Goal: Task Accomplishment & Management: Complete application form

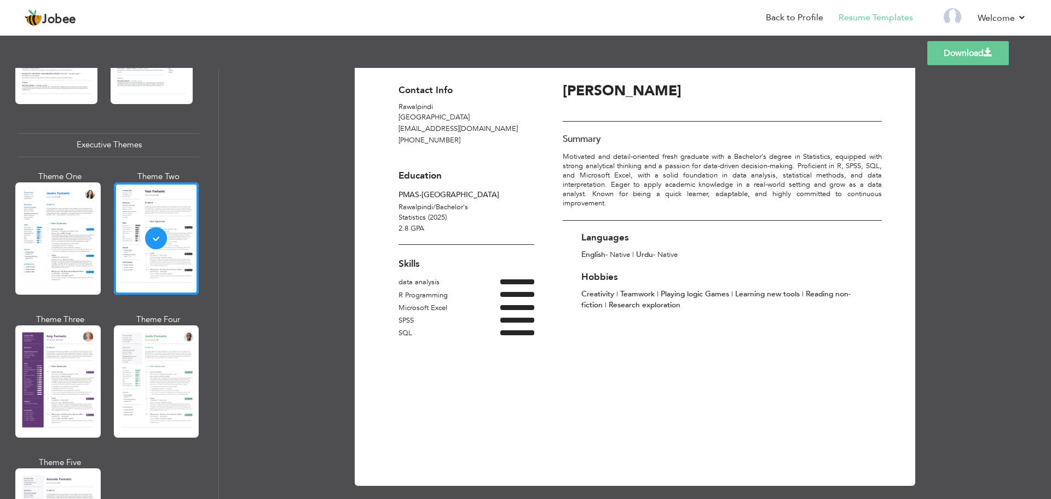
scroll to position [27, 0]
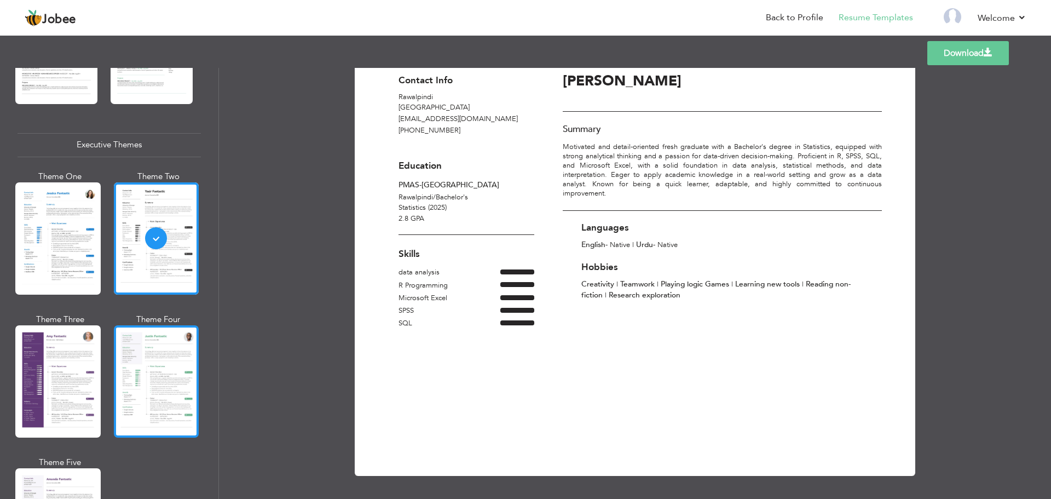
click at [157, 340] on div at bounding box center [156, 381] width 85 height 112
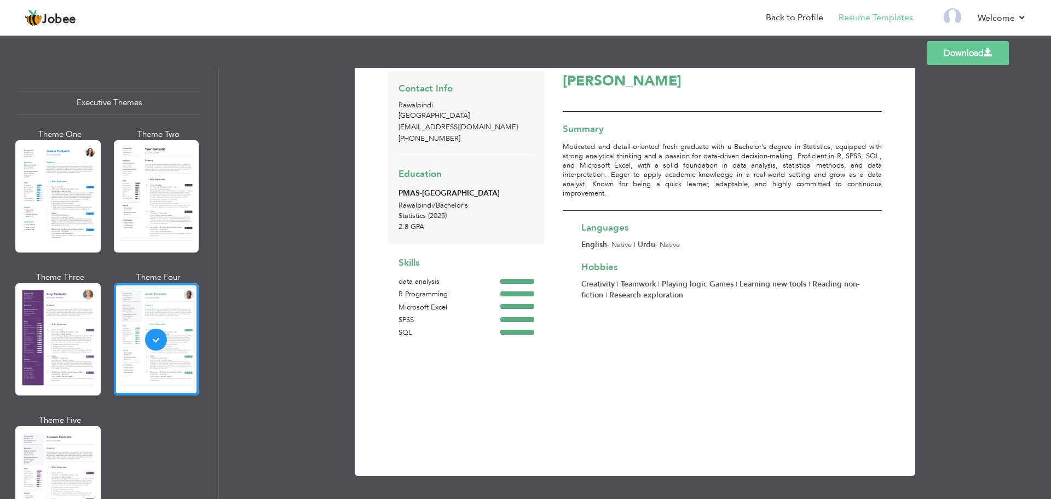
scroll to position [876, 0]
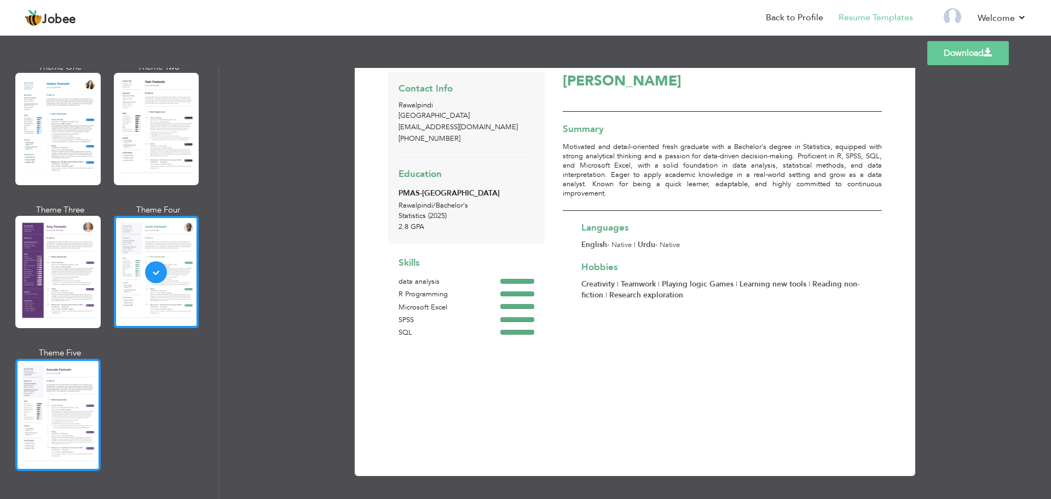
click at [72, 407] on div at bounding box center [57, 415] width 85 height 112
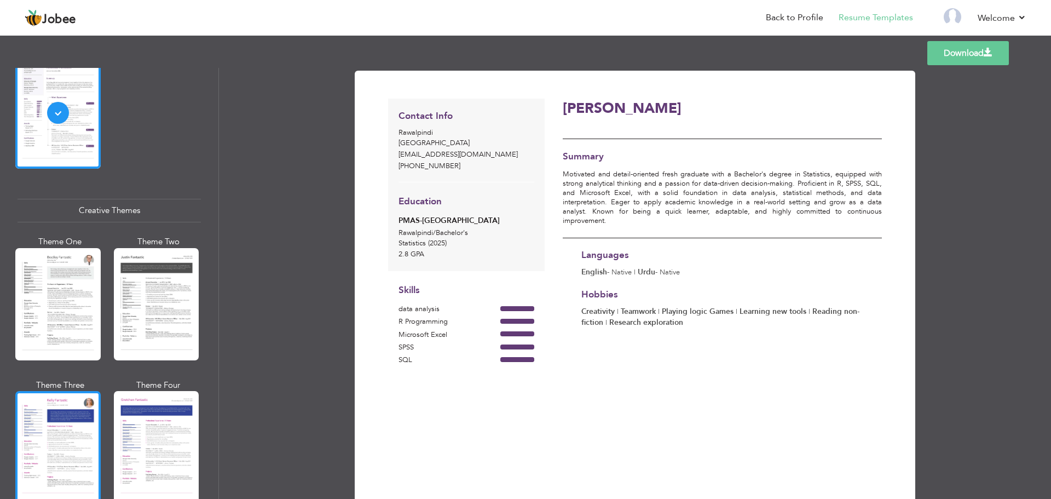
scroll to position [1204, 0]
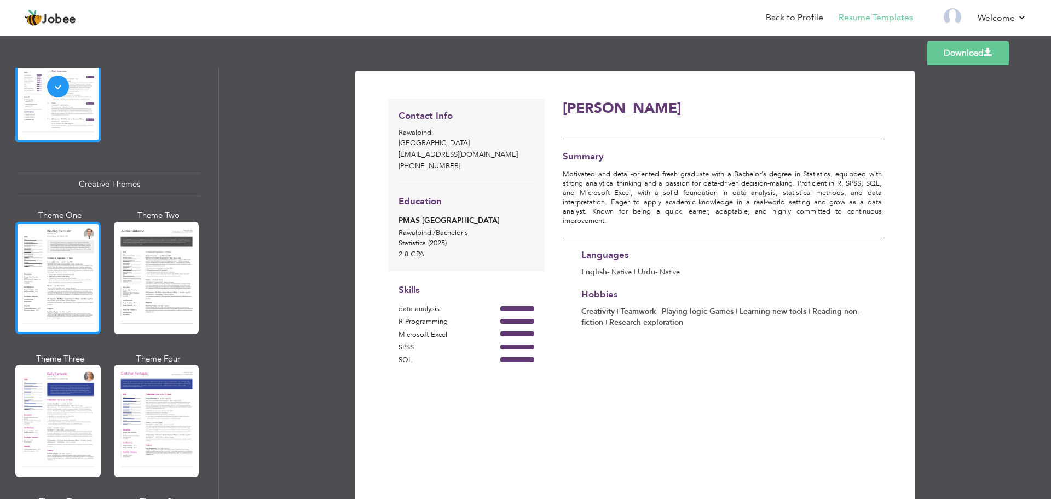
click at [73, 302] on div at bounding box center [57, 278] width 85 height 112
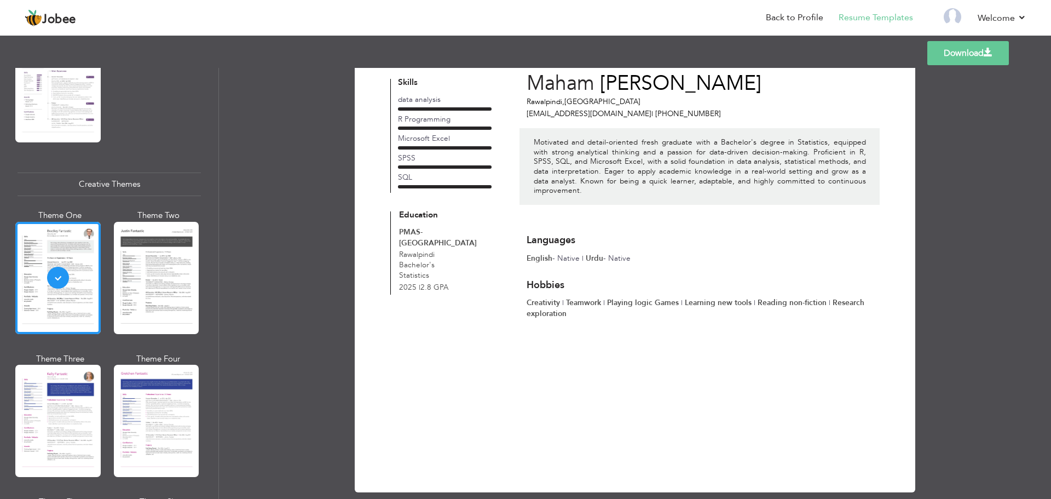
scroll to position [46, 0]
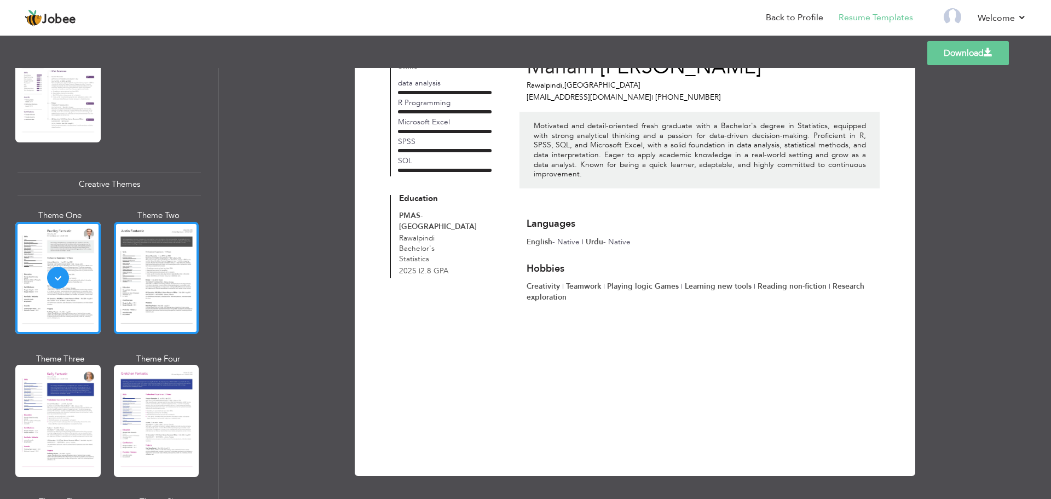
click at [176, 296] on div at bounding box center [156, 278] width 85 height 112
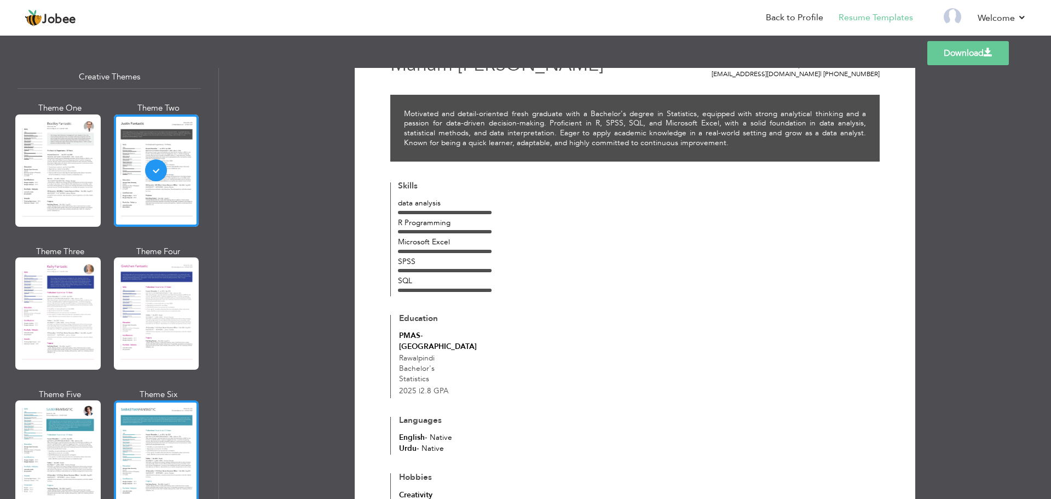
scroll to position [1314, 0]
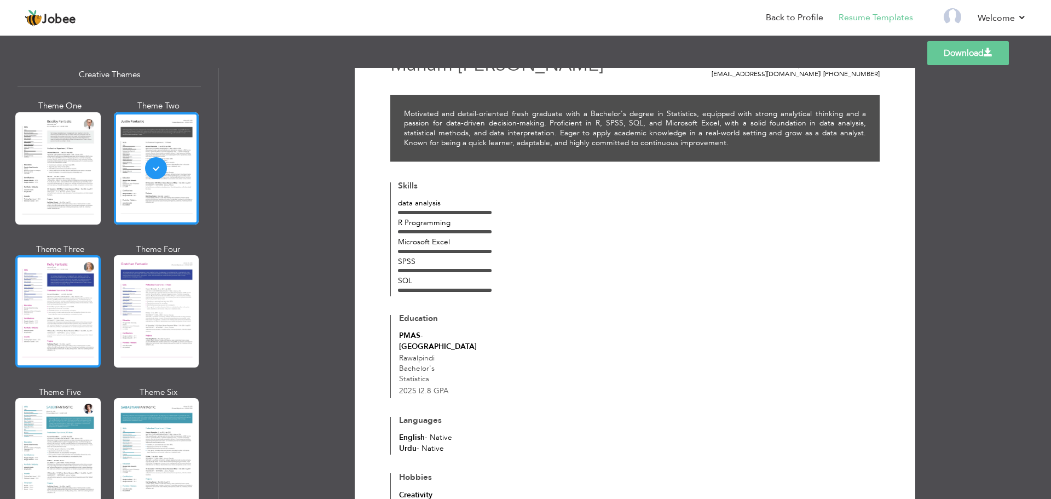
click at [62, 327] on div at bounding box center [57, 311] width 85 height 112
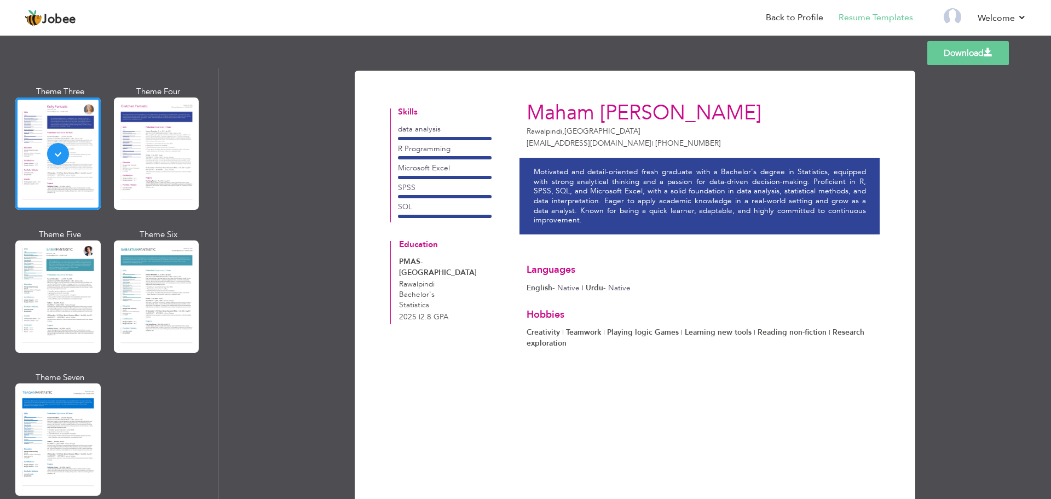
scroll to position [1478, 0]
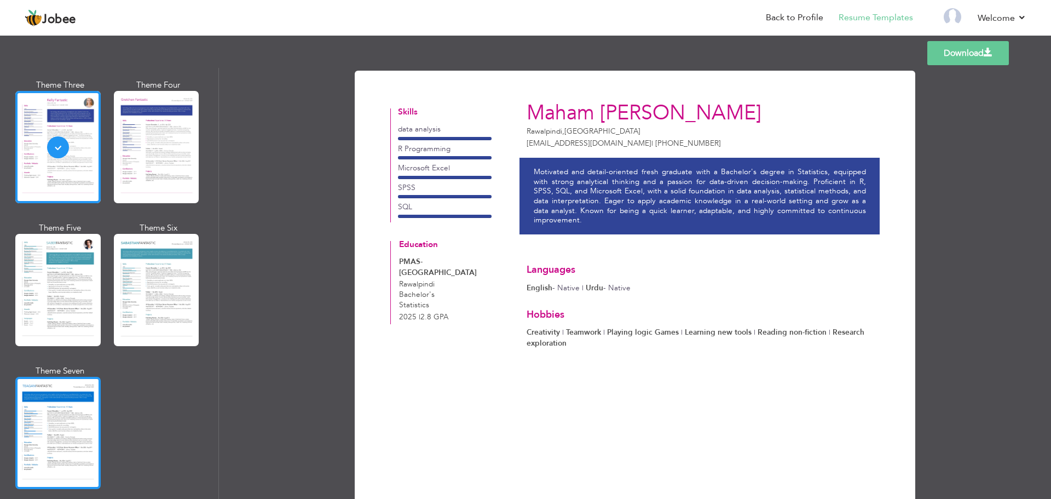
click at [60, 377] on div at bounding box center [57, 433] width 85 height 112
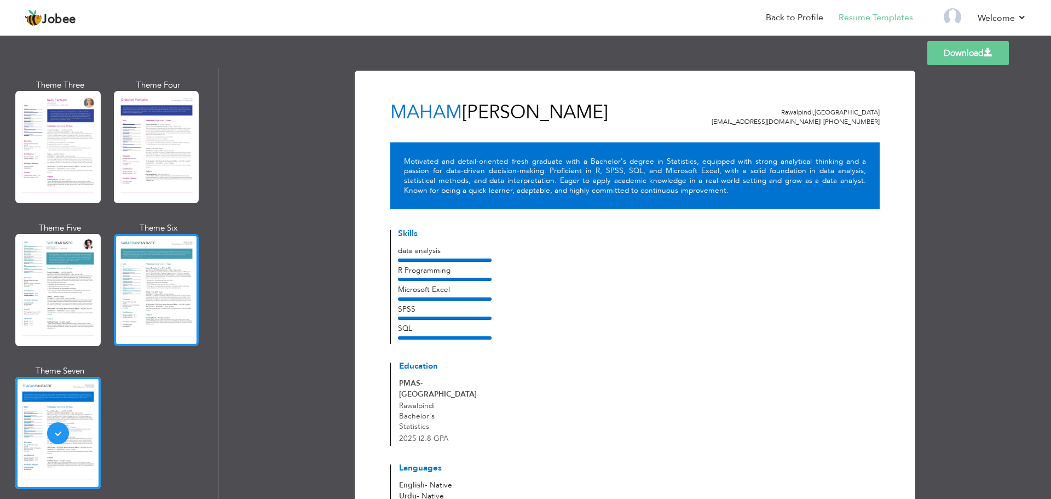
click at [163, 300] on div at bounding box center [156, 290] width 85 height 112
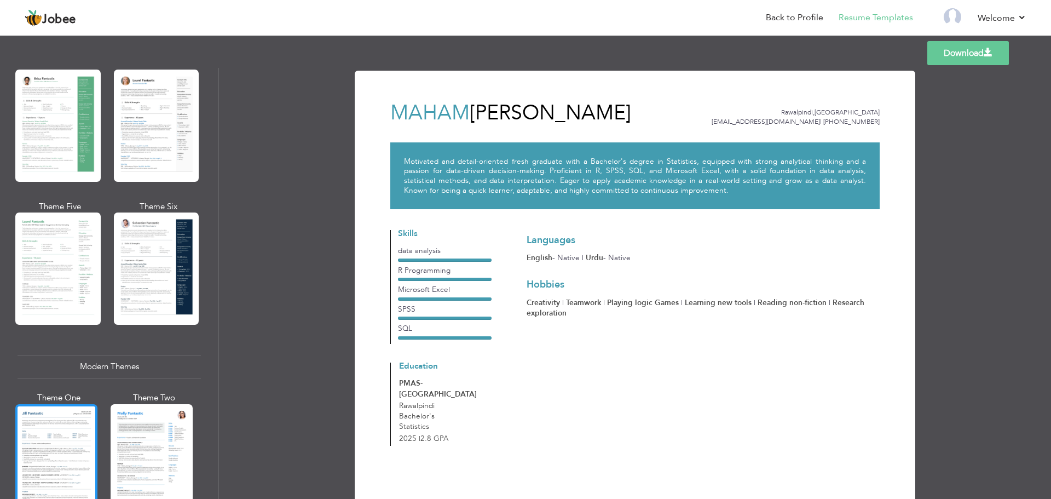
scroll to position [0, 0]
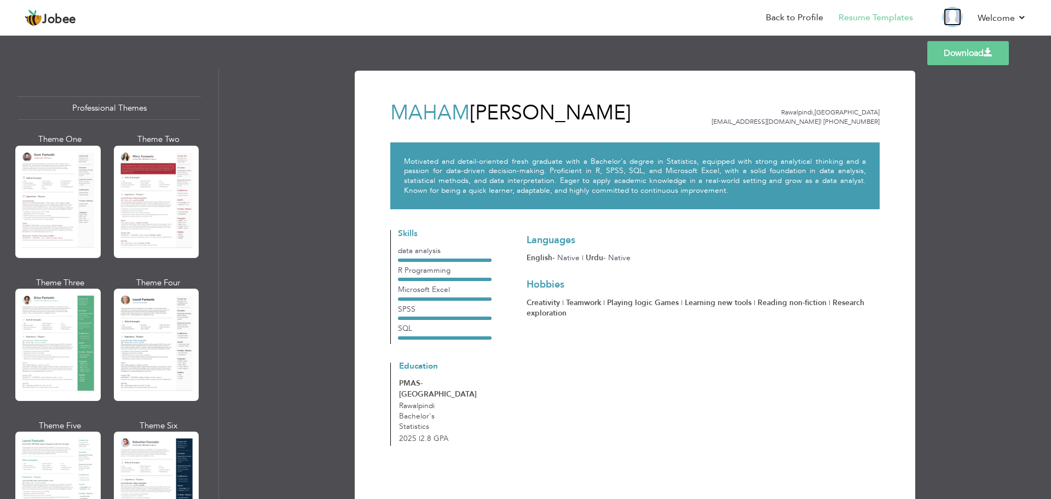
click at [952, 15] on img at bounding box center [953, 17] width 18 height 18
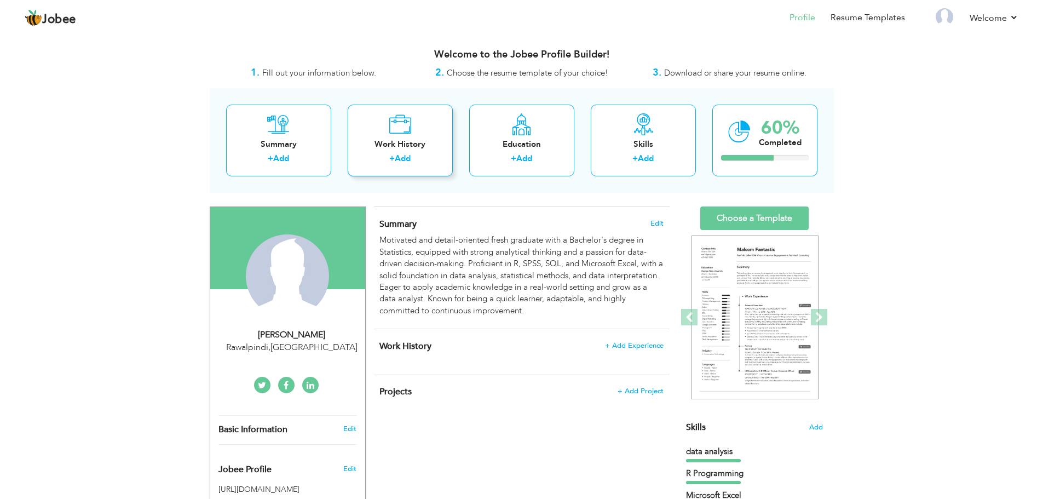
click at [391, 158] on label "+" at bounding box center [391, 158] width 5 height 11
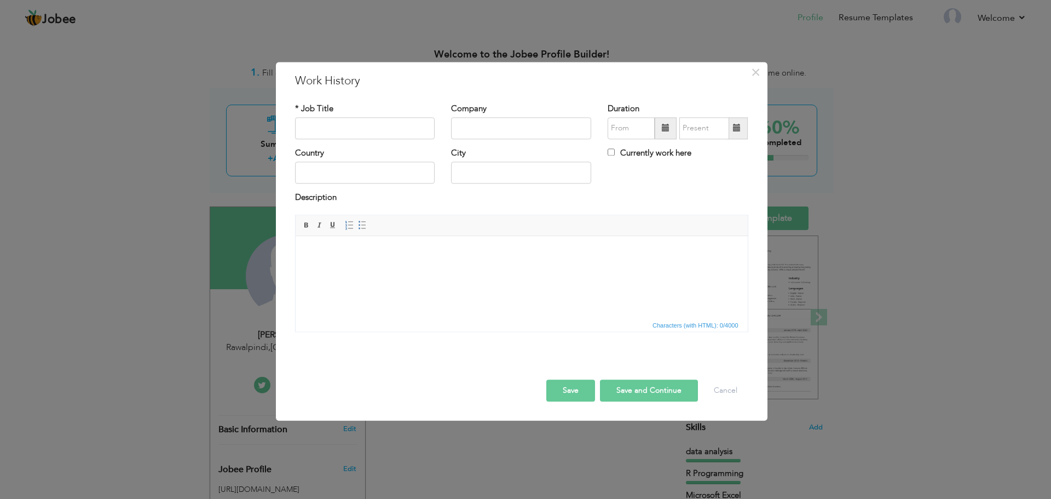
click at [372, 269] on html at bounding box center [521, 252] width 452 height 33
click at [584, 401] on div "Save Save and Continue Delete Cancel" at bounding box center [522, 378] width 470 height 61
click at [575, 389] on button "Save" at bounding box center [570, 390] width 49 height 22
click at [753, 76] on span "×" at bounding box center [755, 72] width 9 height 20
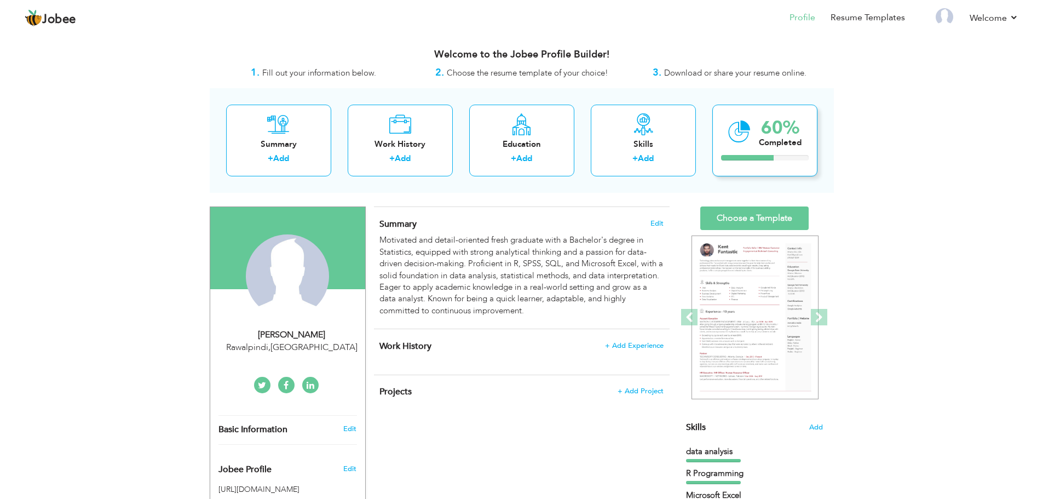
click at [777, 145] on div "Completed" at bounding box center [780, 142] width 43 height 11
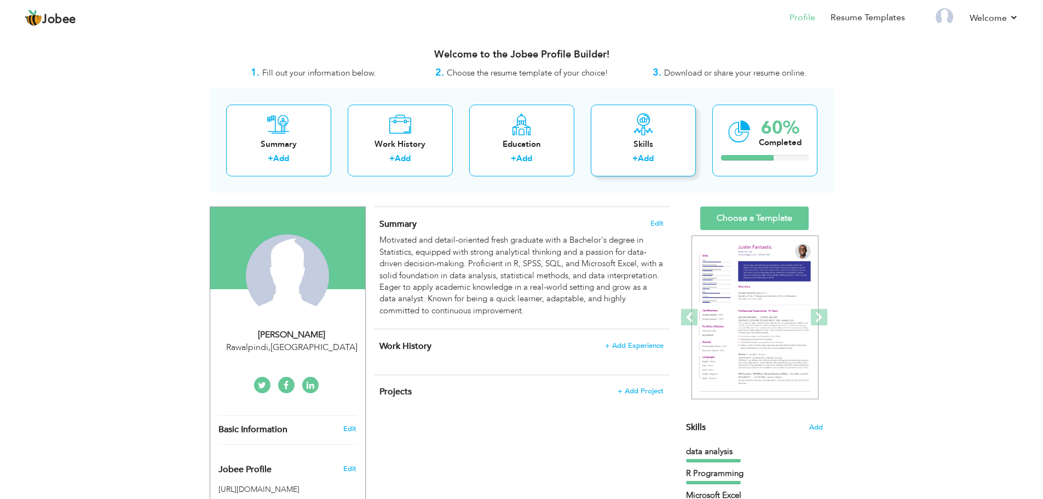
click at [661, 155] on div "+ Add" at bounding box center [643, 160] width 88 height 14
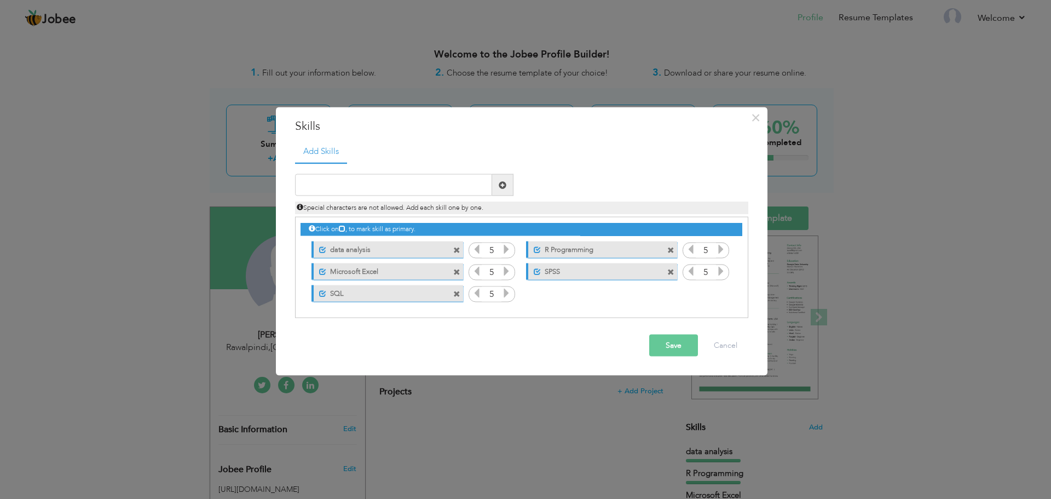
click at [881, 210] on div "× Skills Add Skills Duplicate entry Unmark as primary skill. 5 5" at bounding box center [525, 249] width 1051 height 499
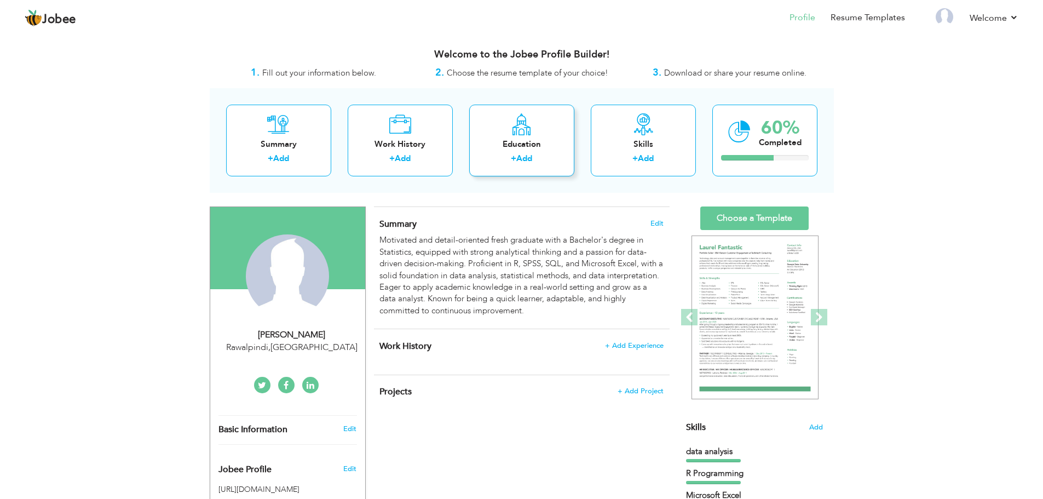
click at [532, 143] on div "Education" at bounding box center [522, 143] width 88 height 11
radio input "true"
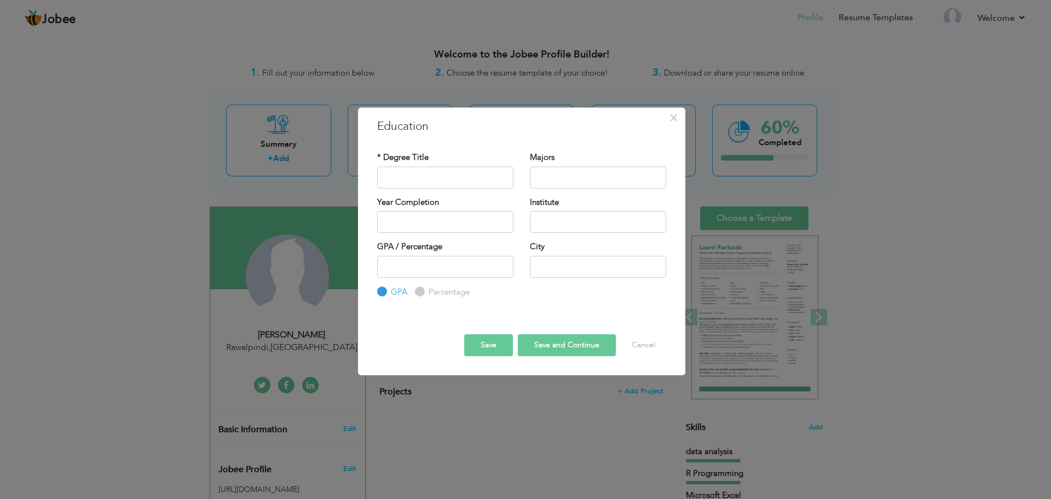
click at [782, 167] on div "× Education * Degree Title Majors Year Completion Institute GPA" at bounding box center [525, 249] width 1051 height 499
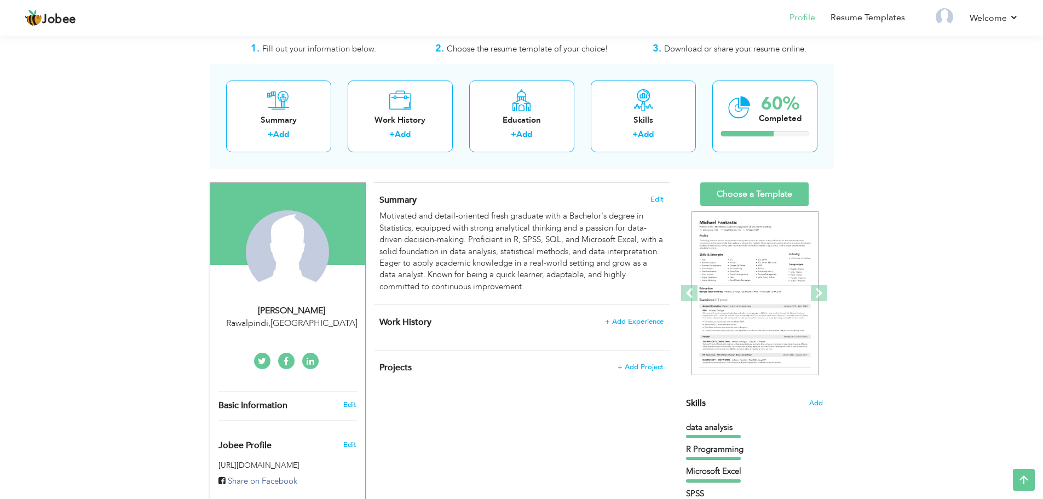
scroll to position [18, 0]
